Goal: Task Accomplishment & Management: Manage account settings

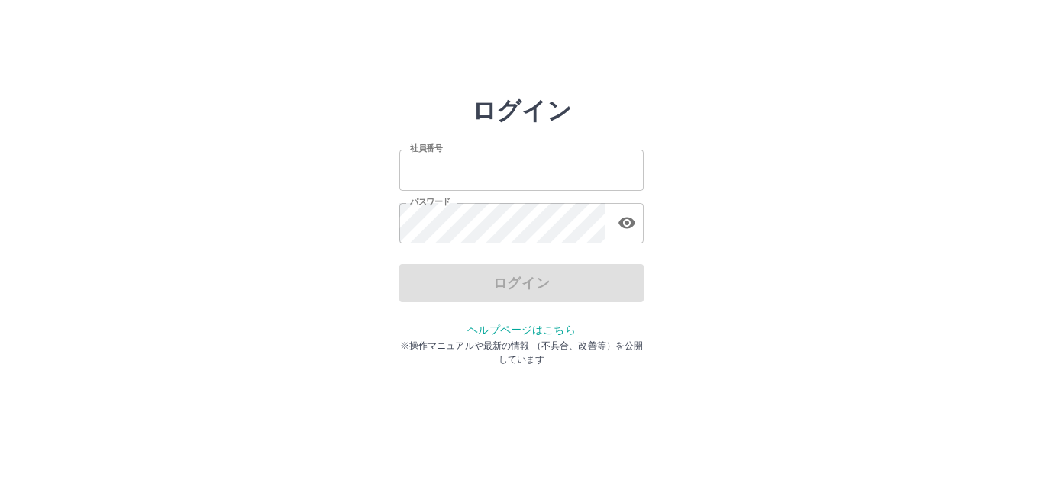
type input "*******"
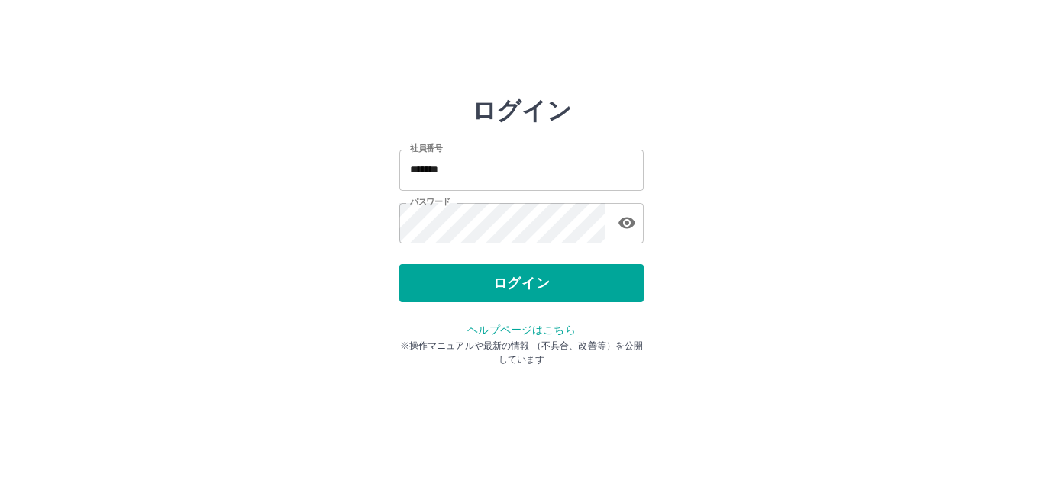
click at [473, 295] on div "ログイン" at bounding box center [521, 283] width 244 height 38
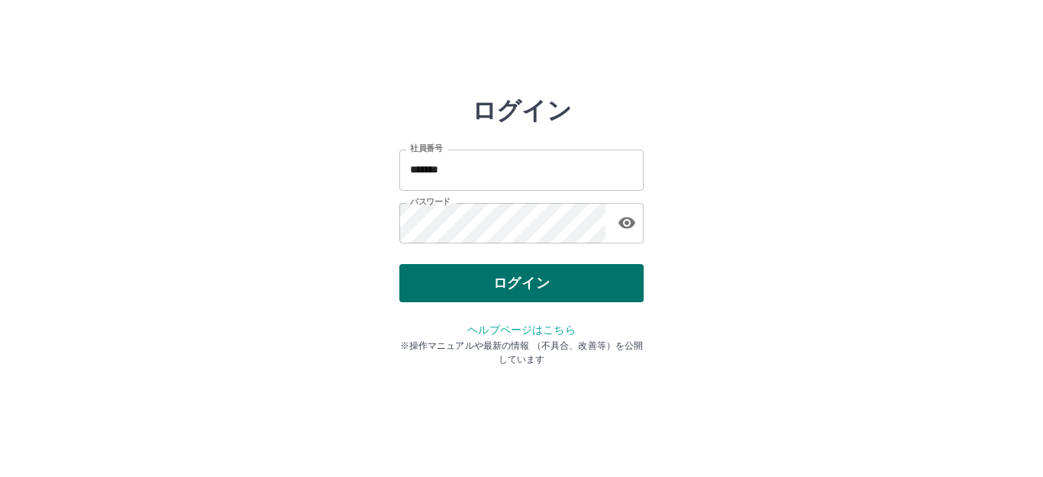
click at [497, 282] on button "ログイン" at bounding box center [521, 283] width 244 height 38
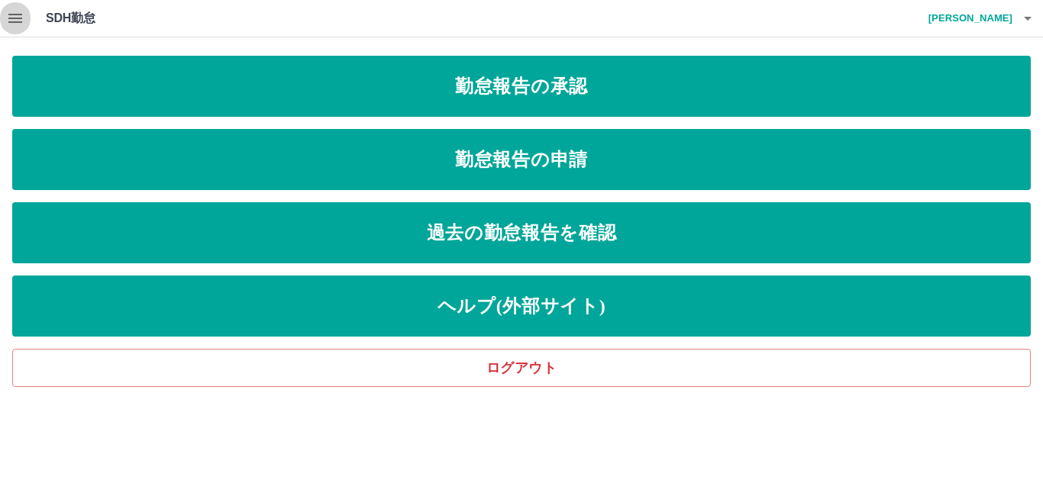
click at [17, 15] on icon "button" at bounding box center [15, 18] width 14 height 9
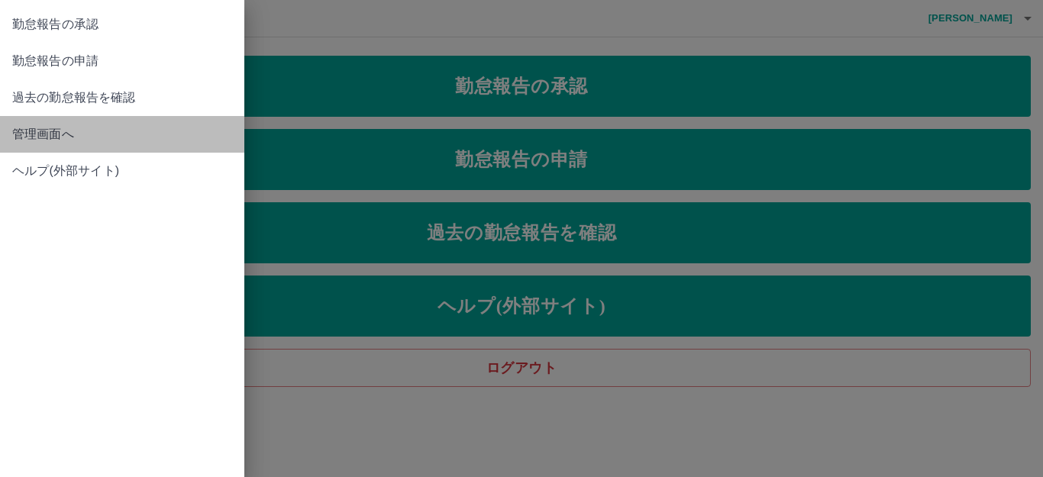
click at [47, 131] on span "管理画面へ" at bounding box center [122, 134] width 220 height 18
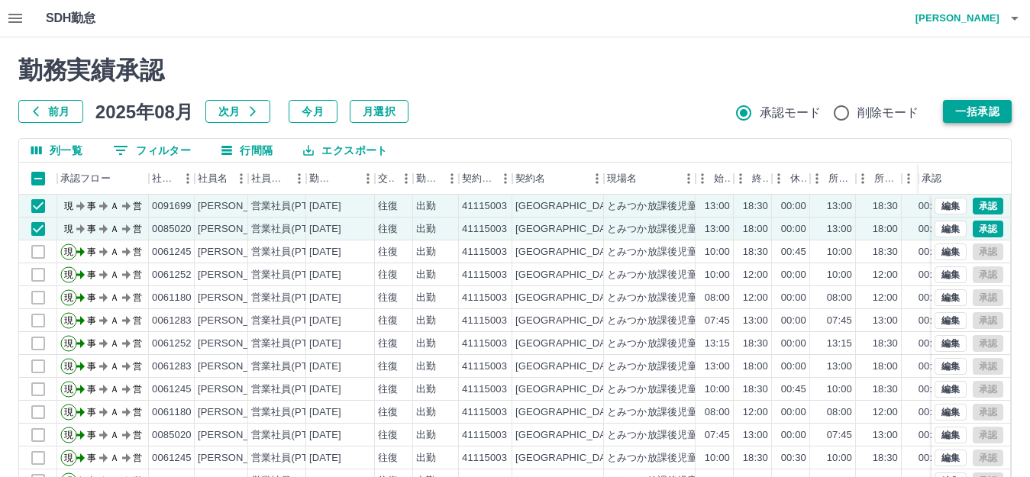
click at [959, 115] on button "一括承認" at bounding box center [977, 111] width 69 height 23
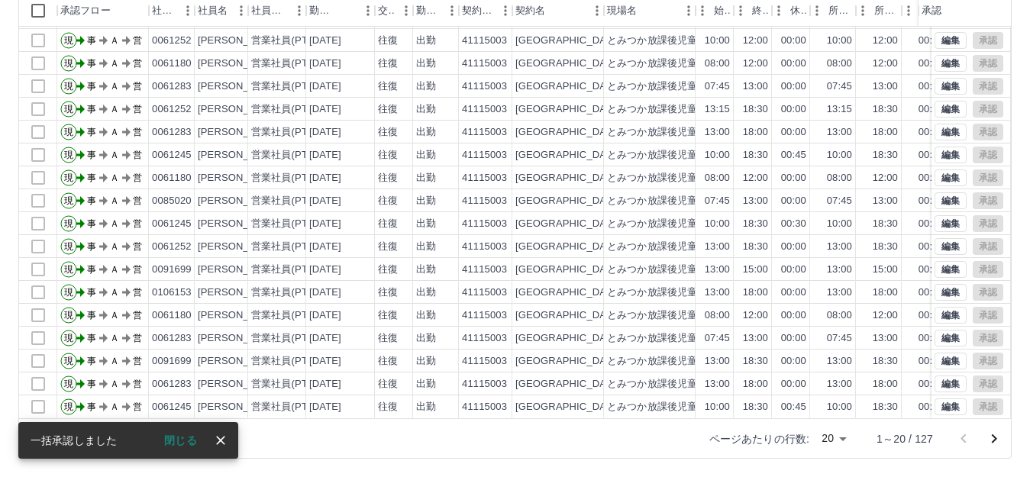
scroll to position [79, 0]
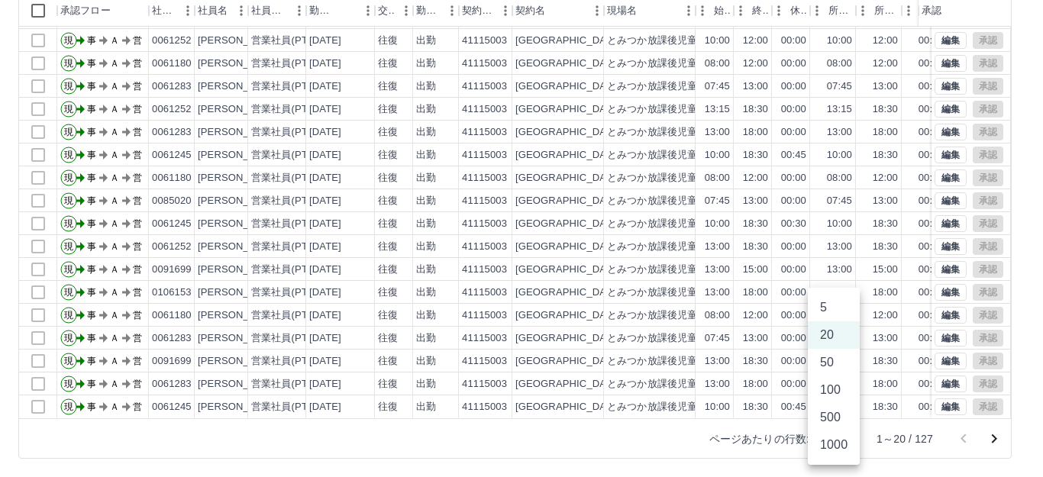
click at [844, 439] on body "SDH勤怠 廣川　祥恵 勤務実績承認 前月 2025年08月 次月 今月 月選択 承認モード 削除モード 一括承認 列一覧 0 フィルター 行間隔 エクスポー…" at bounding box center [521, 154] width 1043 height 645
click at [833, 419] on li "500" at bounding box center [834, 417] width 52 height 27
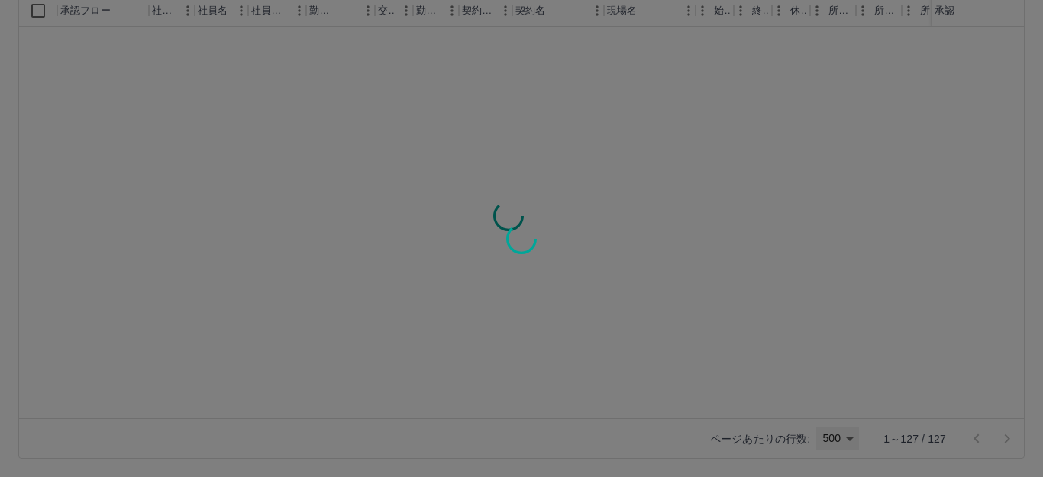
type input "***"
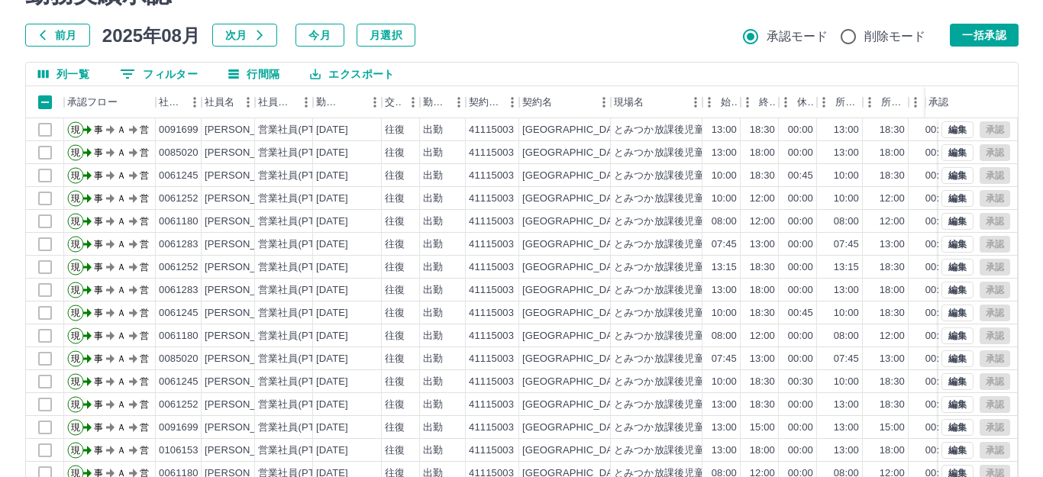
scroll to position [0, 0]
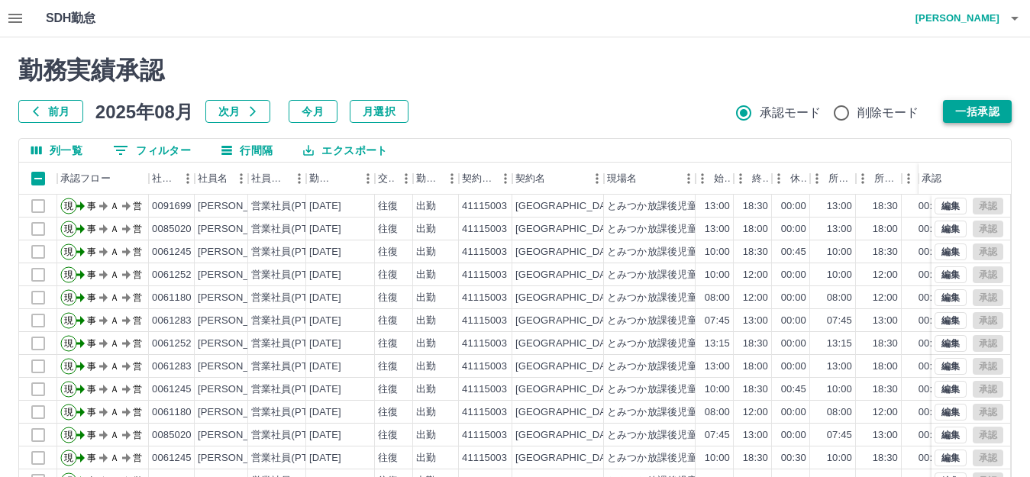
click at [976, 107] on button "一括承認" at bounding box center [977, 111] width 69 height 23
click at [1006, 15] on icon "button" at bounding box center [1014, 18] width 18 height 18
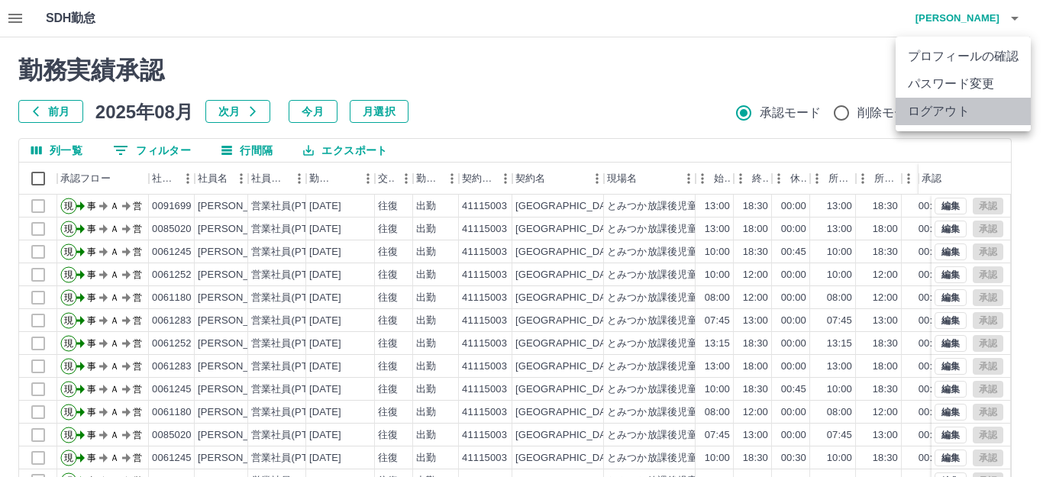
click at [938, 110] on li "ログアウト" at bounding box center [962, 111] width 135 height 27
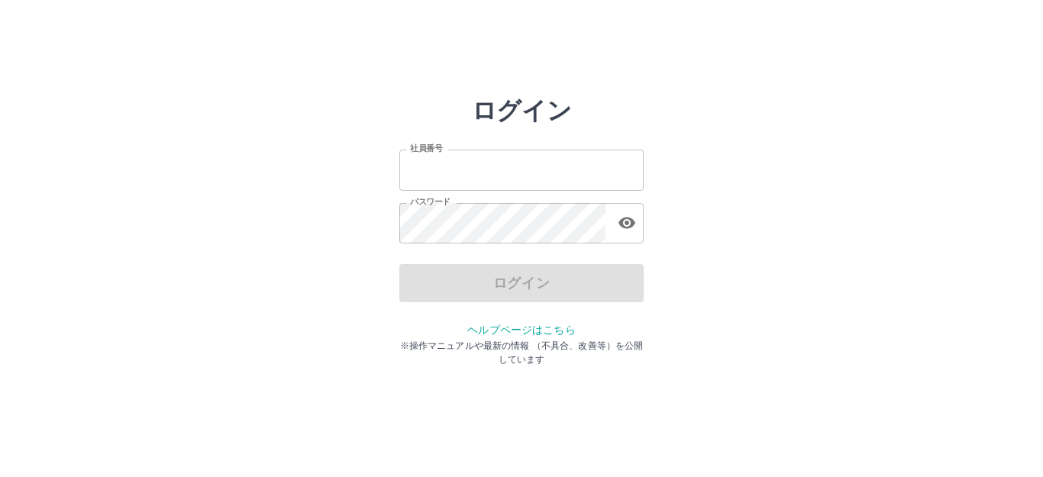
type input "*******"
click at [562, 286] on div "ログイン" at bounding box center [521, 283] width 244 height 38
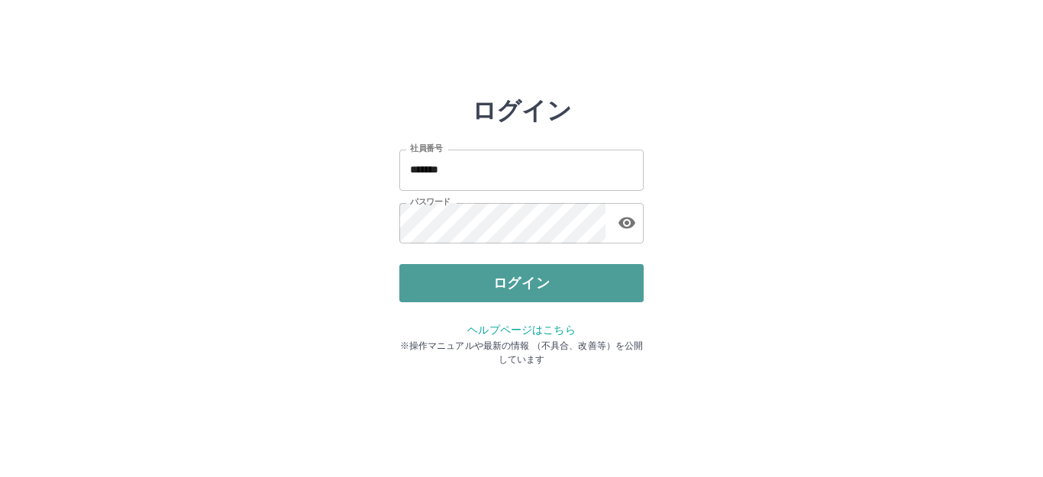
click at [545, 287] on button "ログイン" at bounding box center [521, 283] width 244 height 38
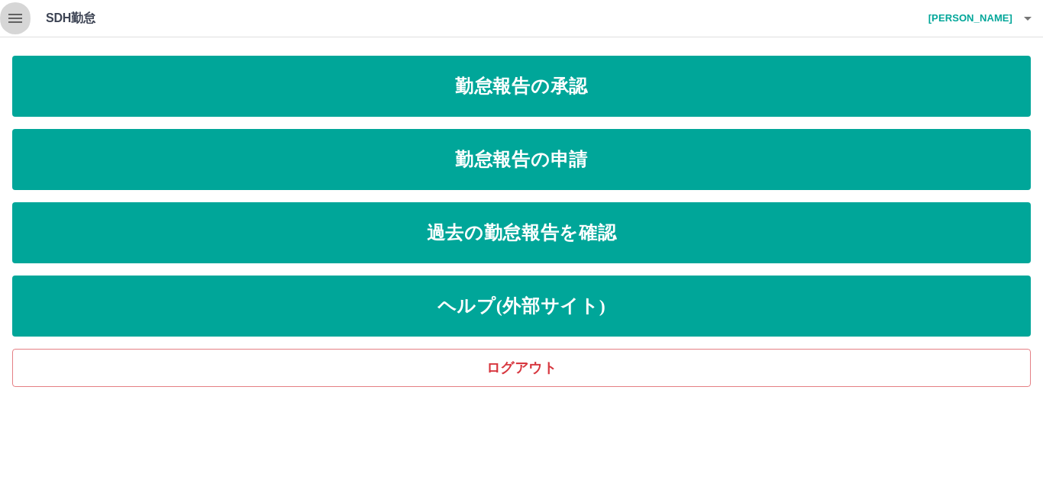
click at [15, 13] on icon "button" at bounding box center [15, 18] width 18 height 18
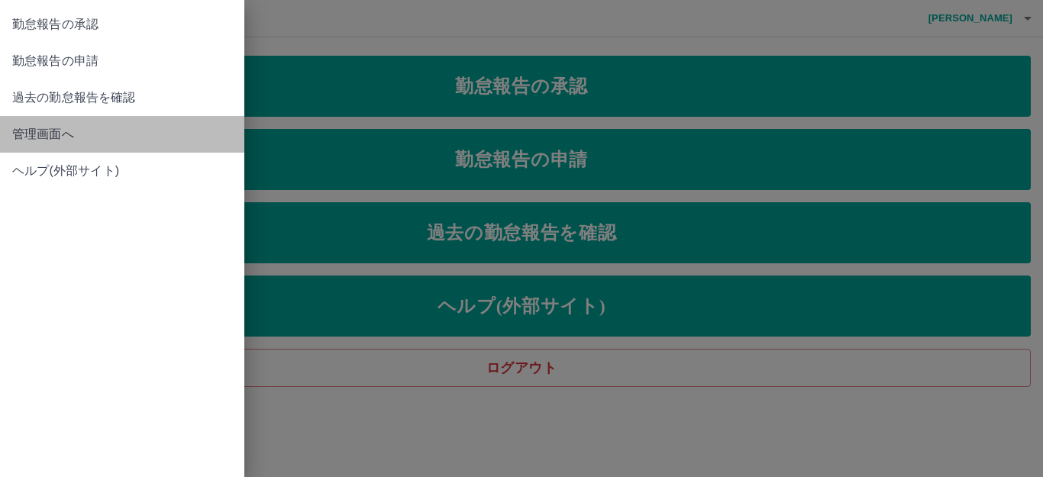
click at [70, 130] on span "管理画面へ" at bounding box center [122, 134] width 220 height 18
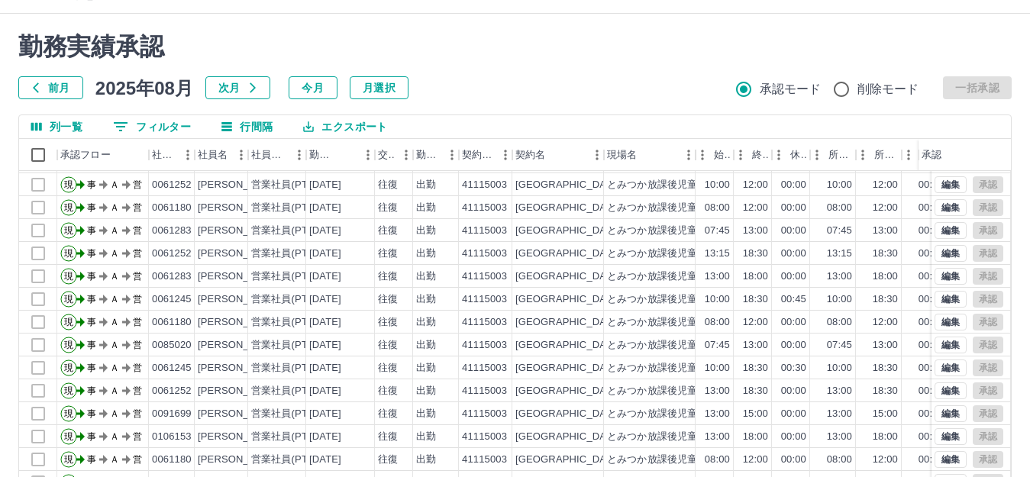
scroll to position [168, 0]
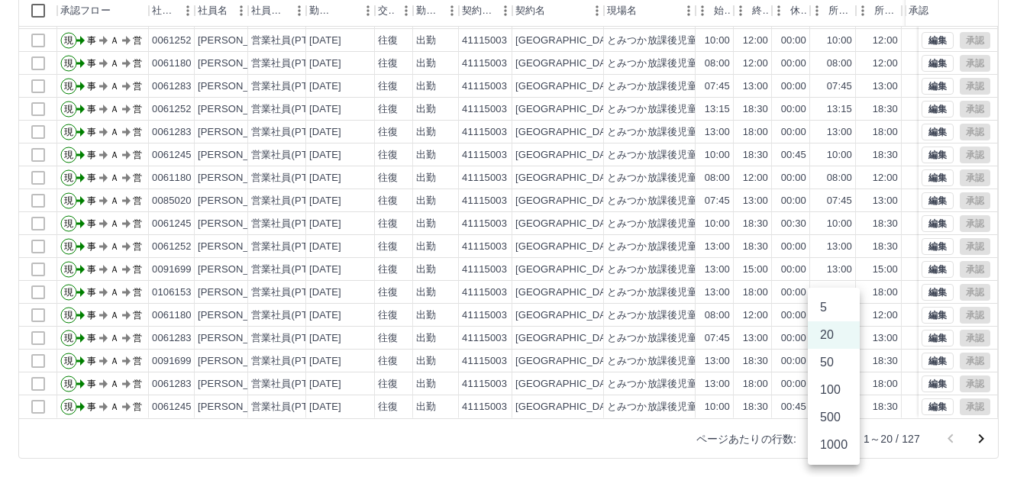
click at [843, 439] on body "SDH勤怠 廣川　祥恵 勤務実績承認 前月 2025年08月 次月 今月 月選択 承認モード 削除モード 一括承認 列一覧 0 フィルター 行間隔 エクスポー…" at bounding box center [515, 154] width 1030 height 645
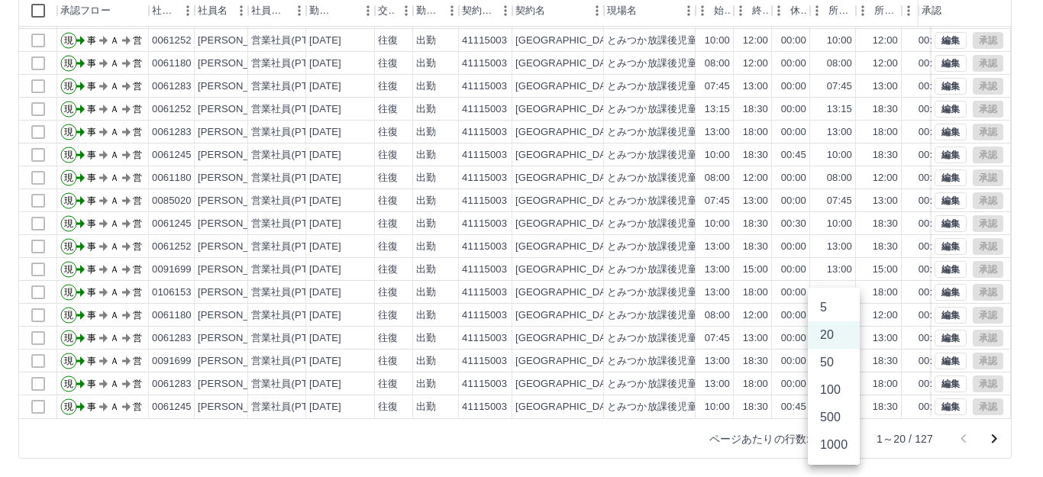
click at [1002, 31] on div at bounding box center [521, 238] width 1043 height 477
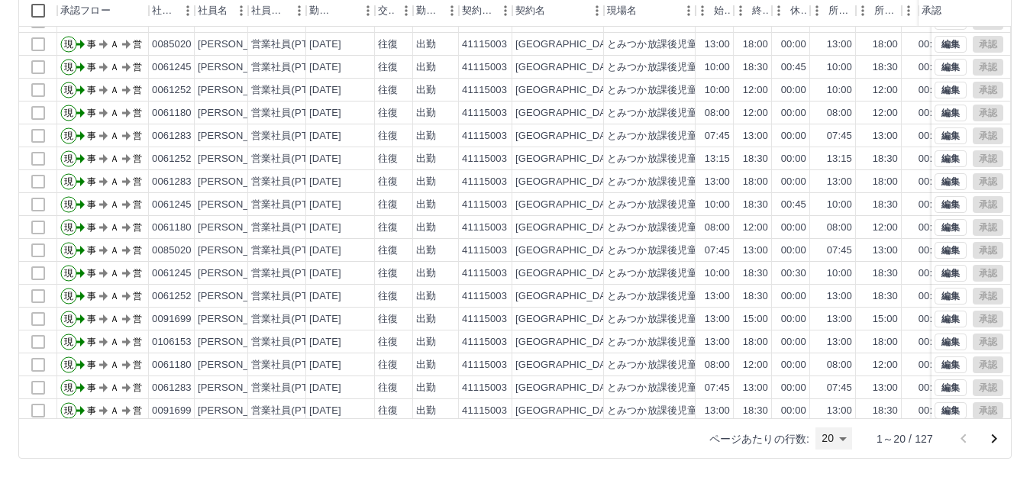
scroll to position [0, 0]
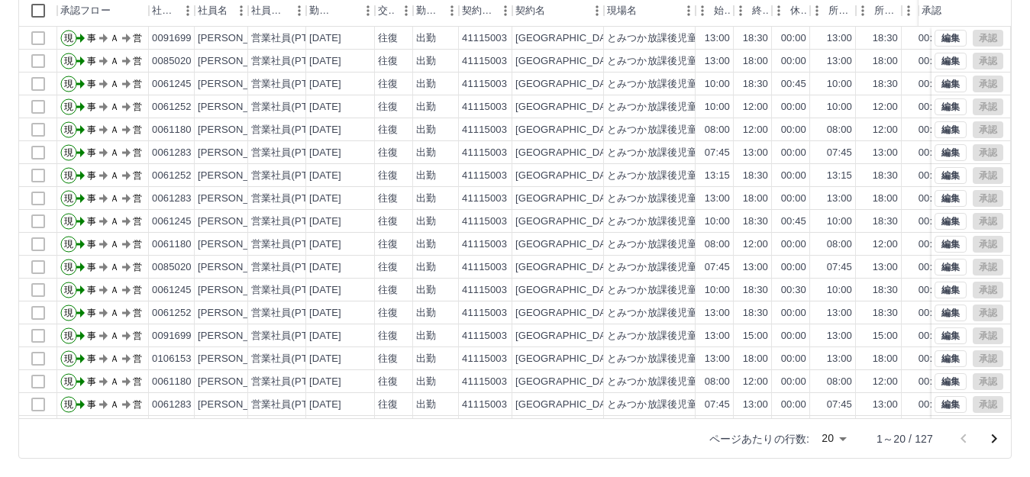
click at [1005, 25] on div "承認" at bounding box center [964, 11] width 92 height 32
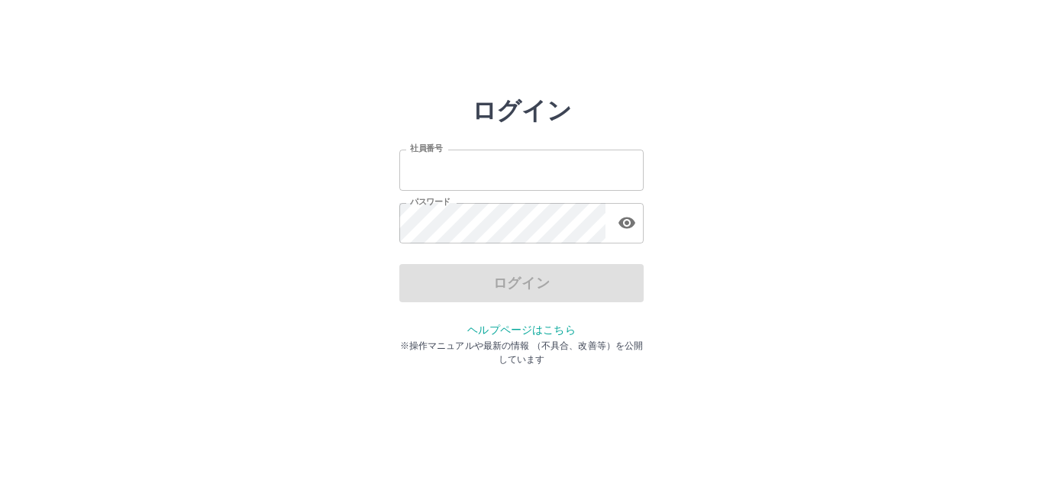
type input "*******"
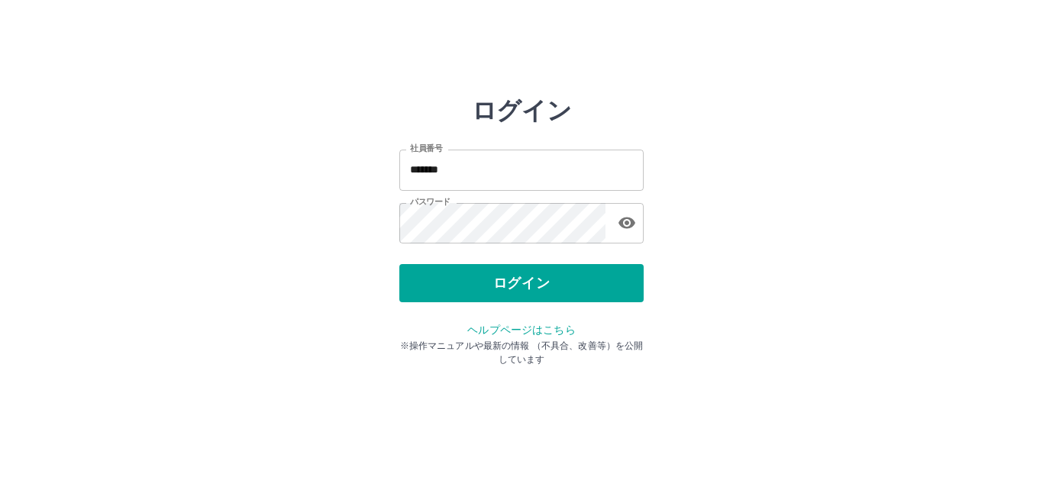
click at [526, 281] on div "ログイン" at bounding box center [521, 283] width 244 height 38
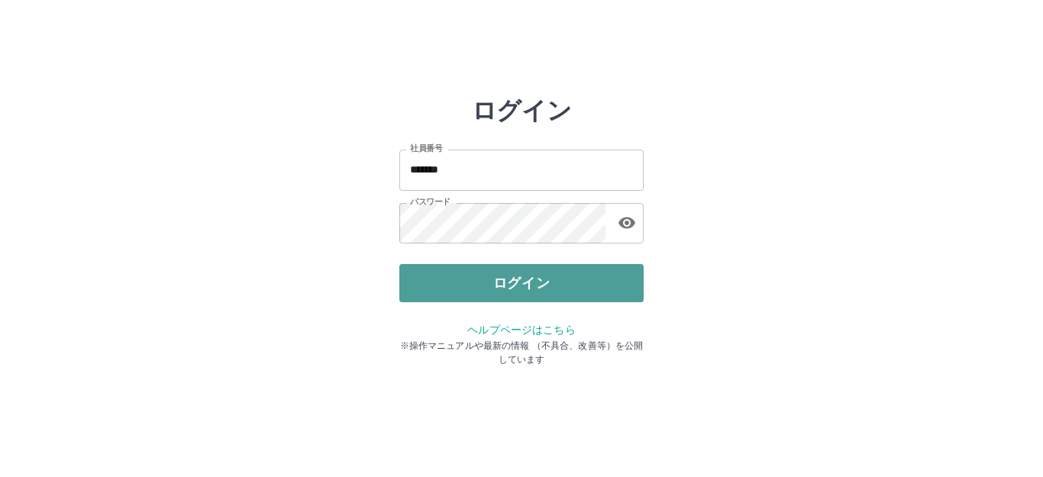
click at [530, 283] on button "ログイン" at bounding box center [521, 283] width 244 height 38
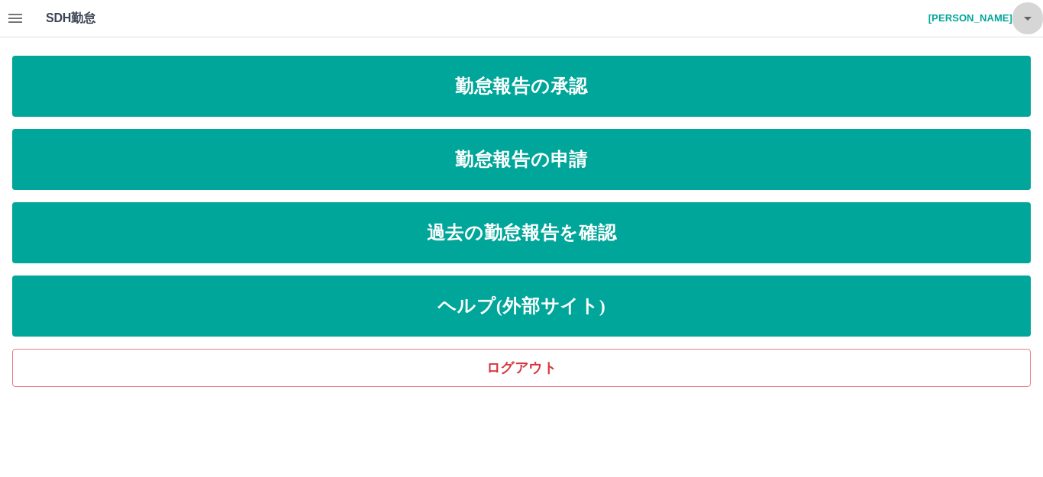
click at [1024, 19] on icon "button" at bounding box center [1027, 18] width 18 height 18
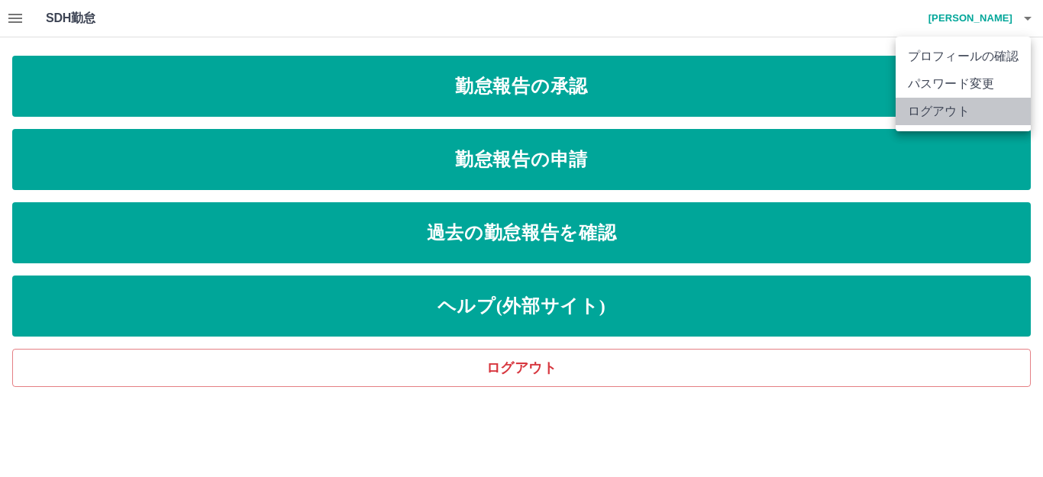
click at [951, 107] on li "ログアウト" at bounding box center [962, 111] width 135 height 27
